Goal: Information Seeking & Learning: Check status

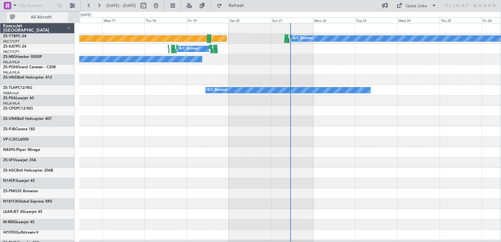
click at [52, 16] on span "All Aircraft" at bounding box center [41, 17] width 50 height 4
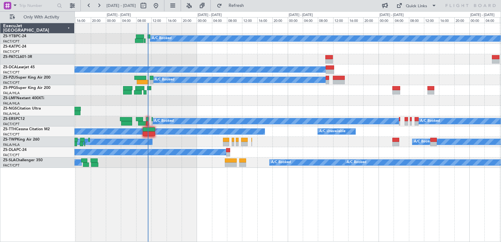
click at [207, 166] on div "A/C Booked Planned Maint Lanseria A/C Booked A/C Booked A/C Booked A/C Booked A…" at bounding box center [288, 95] width 426 height 145
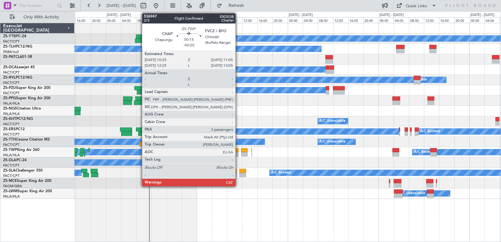
click at [238, 152] on div at bounding box center [237, 154] width 3 height 4
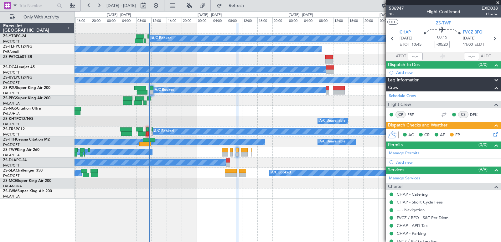
click at [497, 3] on span at bounding box center [498, 3] width 6 height 6
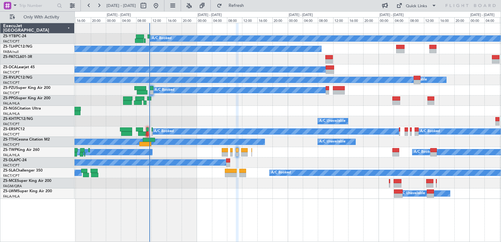
type input "0"
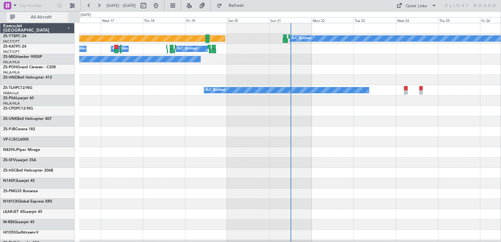
click at [50, 16] on span "All Aircraft" at bounding box center [41, 17] width 50 height 4
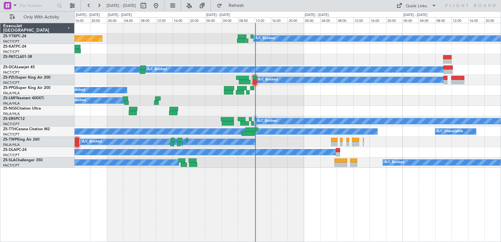
click at [318, 59] on div at bounding box center [288, 59] width 426 height 10
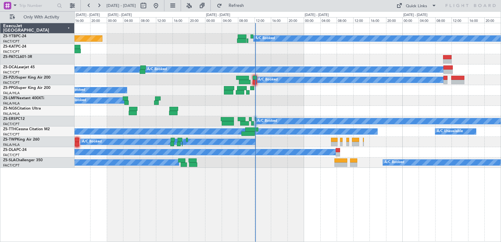
click at [318, 59] on div at bounding box center [288, 59] width 426 height 10
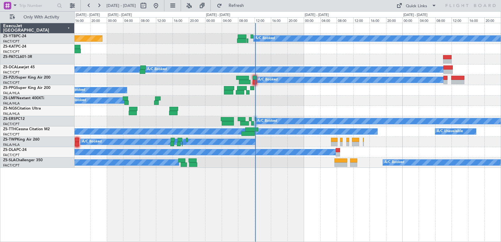
click at [318, 59] on div at bounding box center [288, 59] width 426 height 10
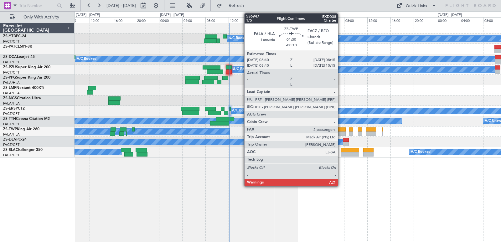
click at [341, 133] on div at bounding box center [340, 133] width 9 height 4
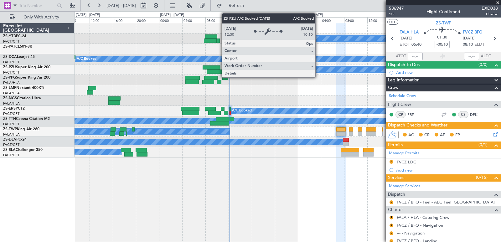
click at [496, 1] on span at bounding box center [498, 3] width 6 height 6
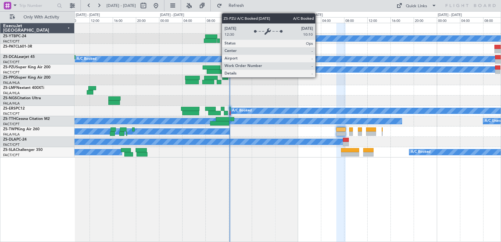
type input "0"
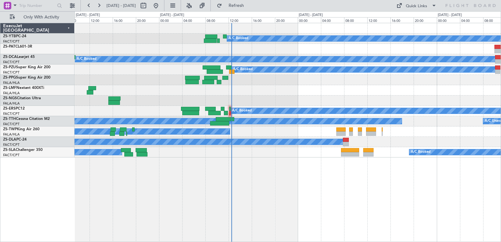
click at [370, 6] on div "20 Sep 2025 - 23 Sep 2025 Refresh Quick Links Only With Activity" at bounding box center [250, 5] width 501 height 11
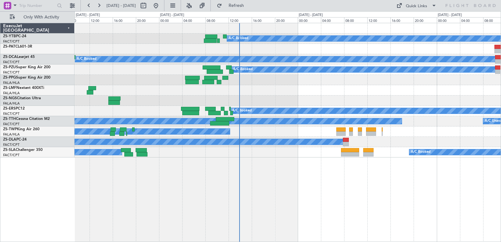
click at [425, 123] on div "A/C Unavailable A/C Unavailable A/C Booked" at bounding box center [288, 121] width 426 height 10
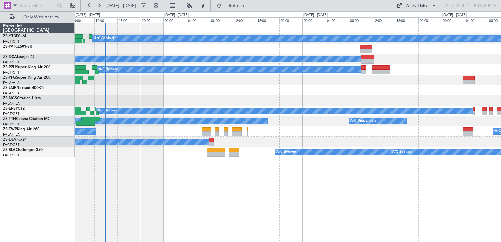
click at [291, 141] on div "A/C Booked A/C Booked A/C Booked A/C Booked A/C Booked A/C Unavailable A/C Unav…" at bounding box center [288, 90] width 426 height 134
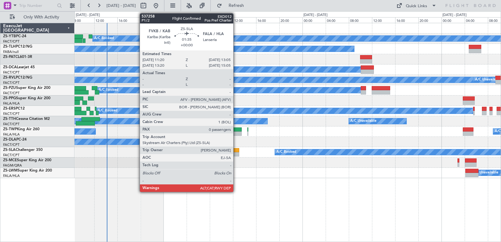
click at [236, 156] on div at bounding box center [234, 154] width 10 height 4
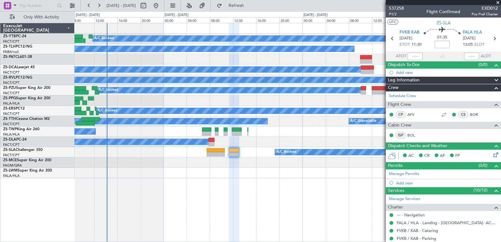
click at [498, 3] on span at bounding box center [498, 3] width 6 height 6
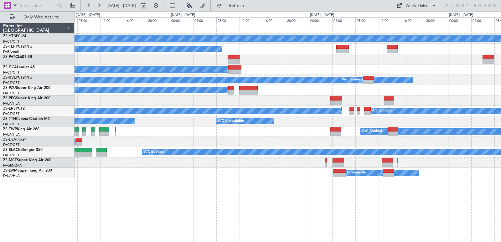
click at [206, 131] on div "A/C Booked A/C Booked A/C Booked A/C Booked A/C Unavailable A/C Booked A/C Book…" at bounding box center [288, 100] width 426 height 155
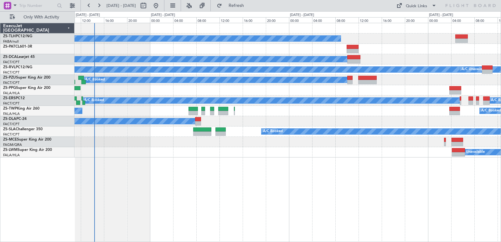
click at [299, 43] on div "A/C Booked" at bounding box center [288, 38] width 426 height 10
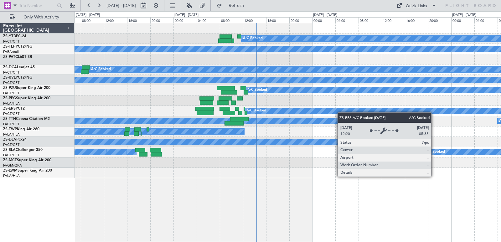
click at [360, 127] on div "A/C Booked Planned Maint Lanseria A/C Booked A/C Booked A/C Booked A/C Booked A…" at bounding box center [288, 100] width 426 height 155
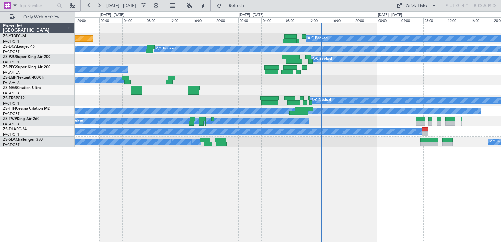
click at [501, 128] on div "A/C Booked Planned Maint Lanseria A/C Booked A/C Booked A/C Booked A/C Booked A…" at bounding box center [250, 126] width 501 height 231
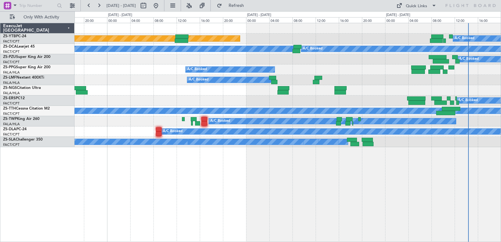
click at [373, 173] on div "A/C Booked Planned Maint Lanseria A/C Booked A/C Booked A/C Booked A/C Booked A…" at bounding box center [288, 132] width 426 height 219
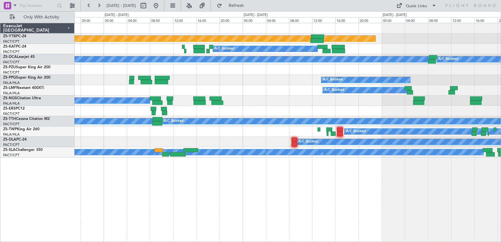
click at [345, 171] on div "Planned Maint Lanseria A/C Booked A/C Booked A/C Booked A/C Unavailable A/C Boo…" at bounding box center [288, 132] width 426 height 219
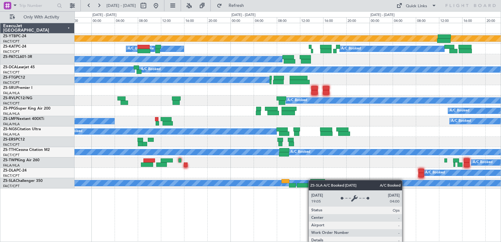
click at [347, 183] on div "Planned Maint Lanseria A/C Booked A/C Booked A/C Unavailable A/C Unavailable A/…" at bounding box center [288, 105] width 426 height 165
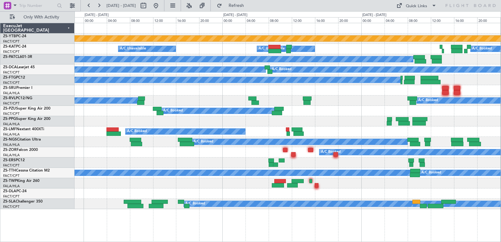
click at [349, 164] on div "Planned Maint Lanseria A/C Booked A/C Booked A/C Unavailable A/C Unavailable A/…" at bounding box center [288, 116] width 426 height 186
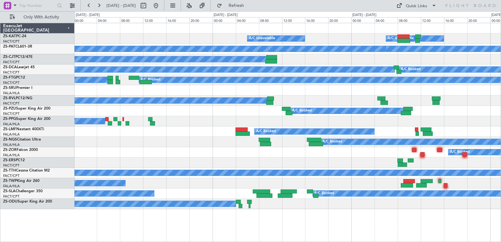
click at [419, 154] on div "A/C Booked A/C Booked" at bounding box center [288, 152] width 426 height 10
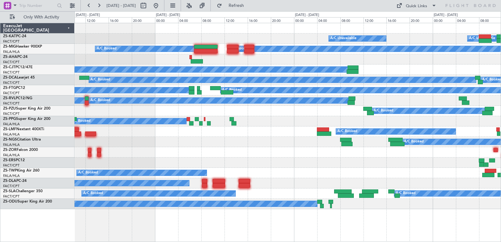
click at [393, 149] on div "A/C Booked A/C Booked" at bounding box center [288, 152] width 426 height 10
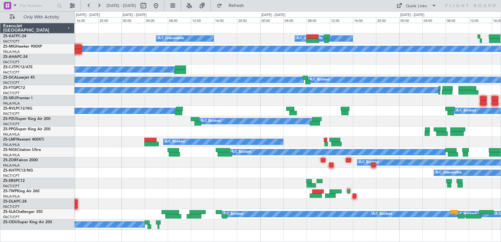
click at [42, 153] on div "A/C Unavailable A/C Unavailable A/C Booked A/C Booked A/C Booked A/C Booked A/C…" at bounding box center [250, 126] width 501 height 231
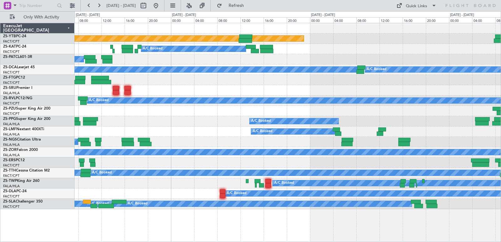
click at [0, 177] on div "Planned Maint Lanseria A/C Booked A/C Booked A/C Booked A/C Unavailable A/C Boo…" at bounding box center [250, 126] width 501 height 231
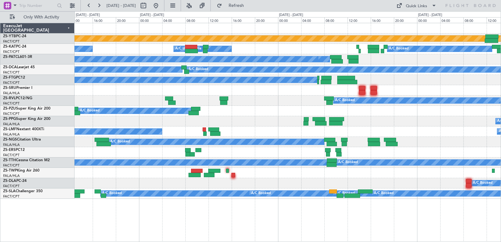
click at [404, 198] on div "Planned Maint Lanseria A/C Booked A/C Booked A/C Unavailable A/C Unavailable A/…" at bounding box center [288, 111] width 426 height 176
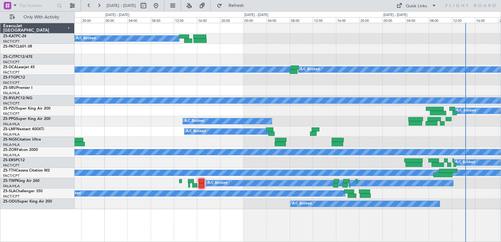
click at [0, 160] on div "A/C Booked A/C Booked A/C Booked A/C Booked A/C Booked A/C Booked A/C Booked A/…" at bounding box center [250, 126] width 501 height 231
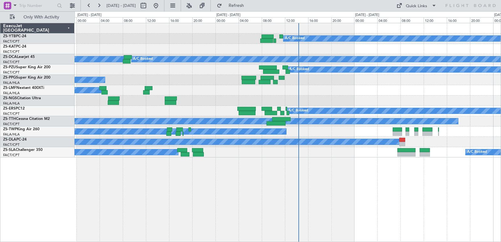
click at [151, 82] on div "A/C Booked Planned Maint Lanseria A/C Booked A/C Booked A/C Booked A/C Booked A…" at bounding box center [288, 90] width 426 height 134
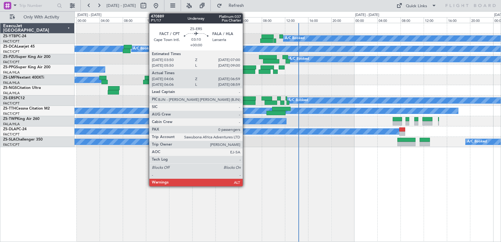
click at [245, 99] on div at bounding box center [246, 98] width 18 height 4
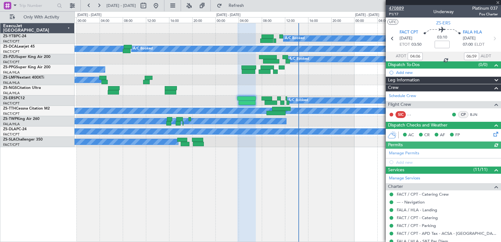
click at [395, 6] on span "470889" at bounding box center [396, 8] width 15 height 7
click at [398, 9] on span "470889" at bounding box center [396, 8] width 15 height 7
click at [497, 2] on span at bounding box center [498, 3] width 6 height 6
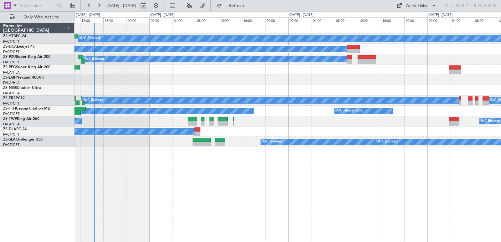
click at [254, 89] on div "A/C Booked A/C Booked A/C Booked A/C Booked A/C Booked A/C Unavailable A/C Unav…" at bounding box center [288, 85] width 426 height 124
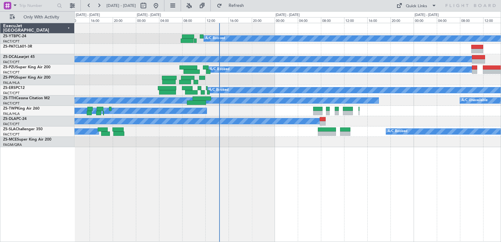
click at [420, 96] on div "A/C Booked Planned Maint Lanseria A/C Booked A/C Booked A/C Booked A/C Booked A…" at bounding box center [288, 85] width 426 height 124
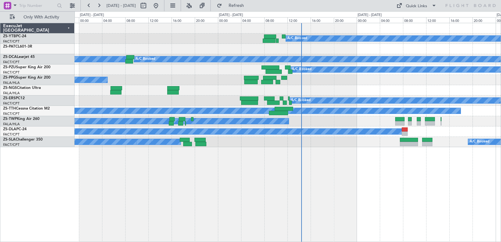
click at [482, 111] on div "A/C Booked Planned Maint Lanseria A/C Booked A/C Booked A/C Booked A/C Booked A…" at bounding box center [288, 85] width 426 height 124
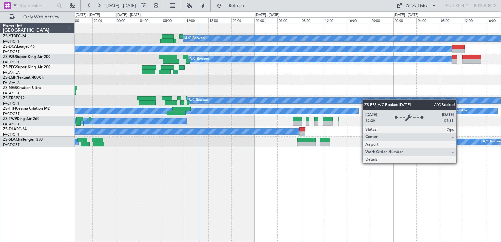
click at [275, 93] on div at bounding box center [288, 90] width 426 height 10
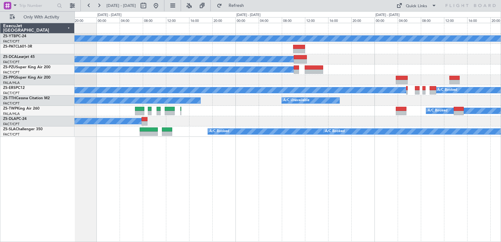
click at [314, 136] on div "A/C Booked A/C Booked A/C Booked" at bounding box center [288, 131] width 426 height 10
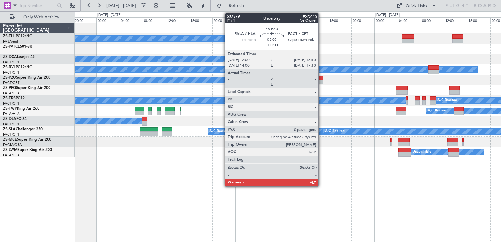
click at [329, 85] on div "A/C Booked" at bounding box center [288, 80] width 426 height 10
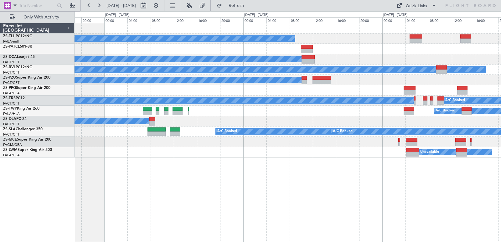
click at [329, 85] on div at bounding box center [288, 90] width 426 height 10
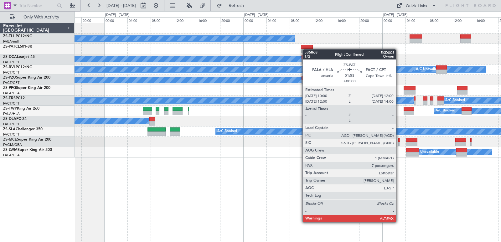
click at [306, 49] on div at bounding box center [307, 51] width 12 height 4
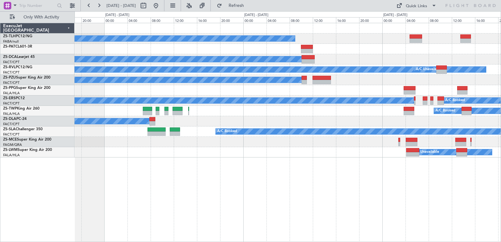
click at [148, 64] on div "A/C Booked" at bounding box center [288, 59] width 426 height 10
click at [150, 64] on div "A/C Booked" at bounding box center [288, 59] width 426 height 10
